Goal: Transaction & Acquisition: Purchase product/service

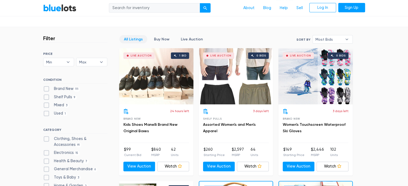
scroll to position [128, 0]
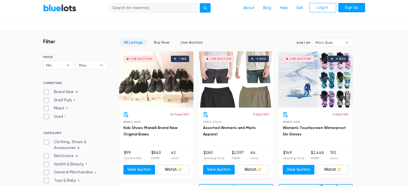
click at [46, 141] on label "Clothing, Shoes & Accessories 91" at bounding box center [75, 145] width 64 height 12
click at [46, 141] on Accessories"] "Clothing, Shoes & Accessories 91" at bounding box center [44, 140] width 3 height 3
checkbox Accessories"] "true"
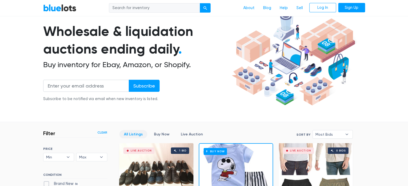
scroll to position [27, 0]
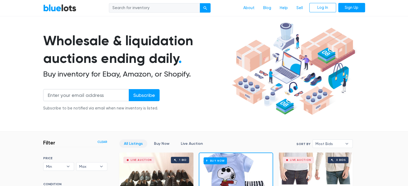
click at [407, 21] on section "Wholesale & liquidation auctions ending daily . Buy inventory for Ebay, Amazon,…" at bounding box center [204, 76] width 408 height 112
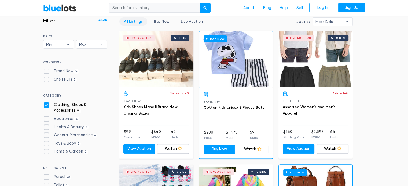
scroll to position [121, 0]
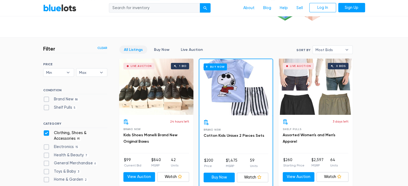
click at [46, 99] on label "Brand New 86" at bounding box center [61, 100] width 36 height 6
click at [46, 99] on New"] "Brand New 86" at bounding box center [44, 98] width 3 height 3
checkbox New"] "true"
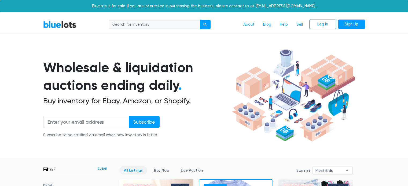
scroll to position [144, 0]
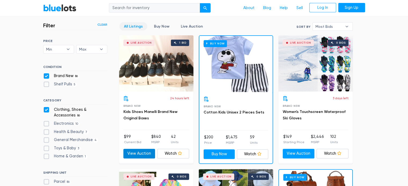
click at [139, 153] on link "View Auction" at bounding box center [139, 154] width 32 height 10
